Goal: Register for event/course

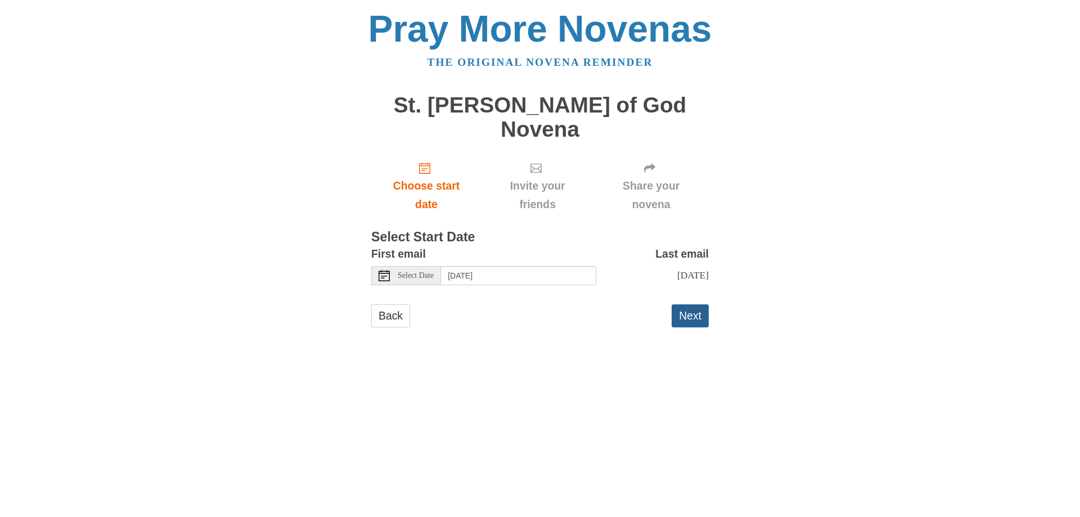
click at [692, 304] on button "Next" at bounding box center [690, 315] width 37 height 23
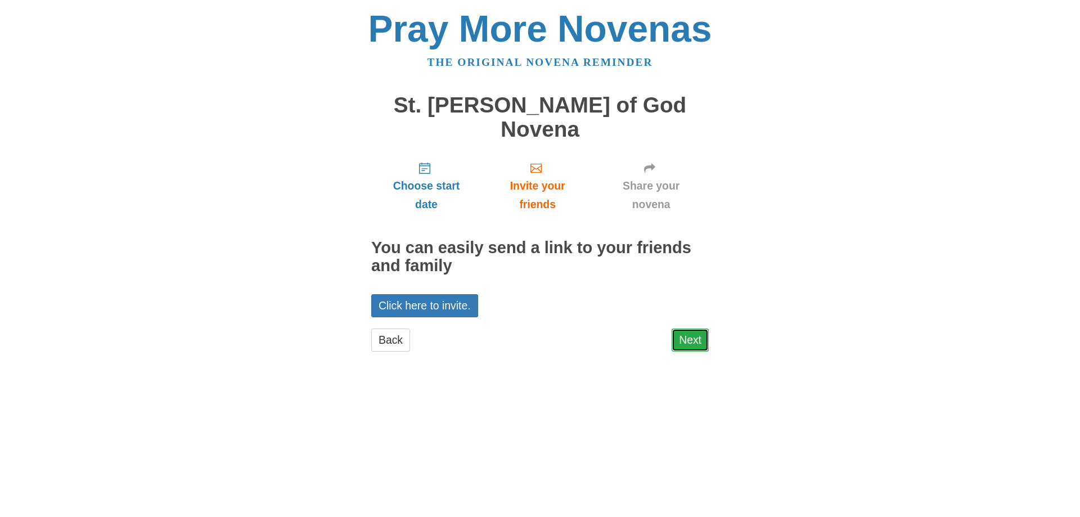
click at [695, 329] on link "Next" at bounding box center [690, 340] width 37 height 23
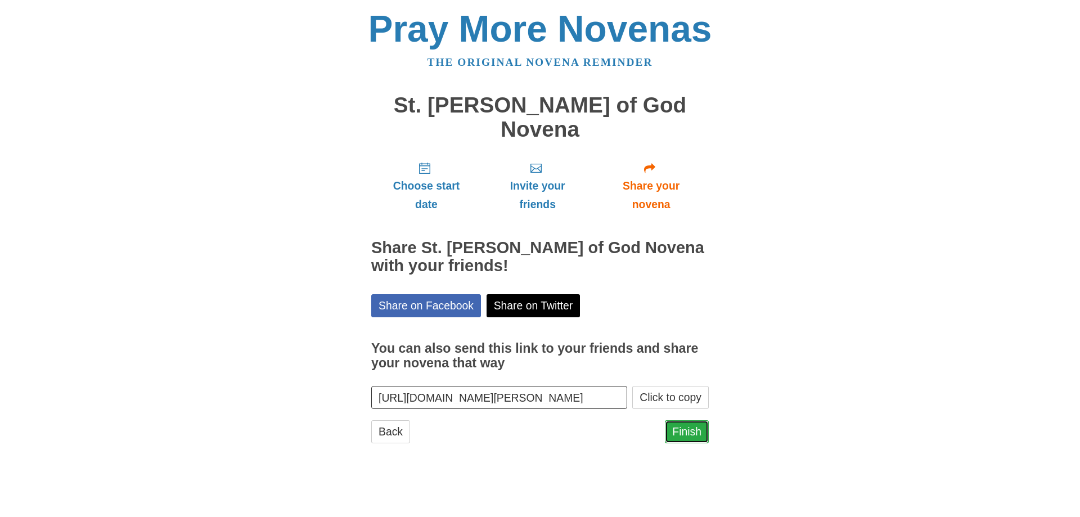
click at [693, 420] on link "Finish" at bounding box center [687, 431] width 44 height 23
